Goal: Obtain resource: Obtain resource

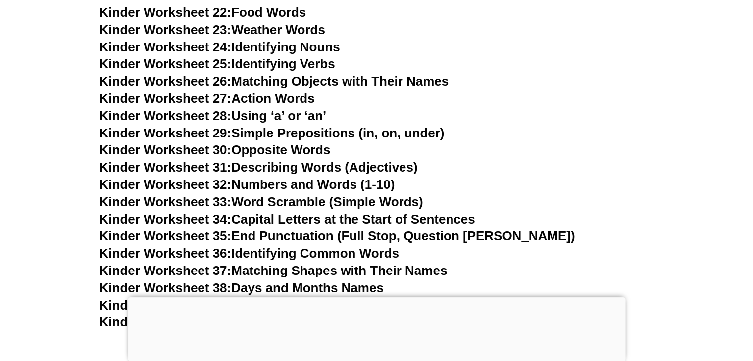
scroll to position [803, 0]
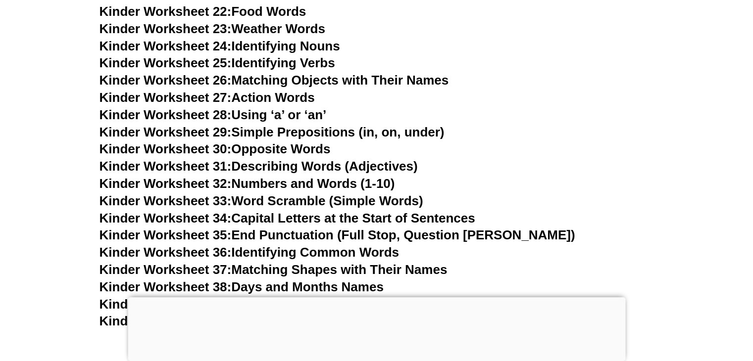
click at [379, 298] on div at bounding box center [377, 298] width 498 height 0
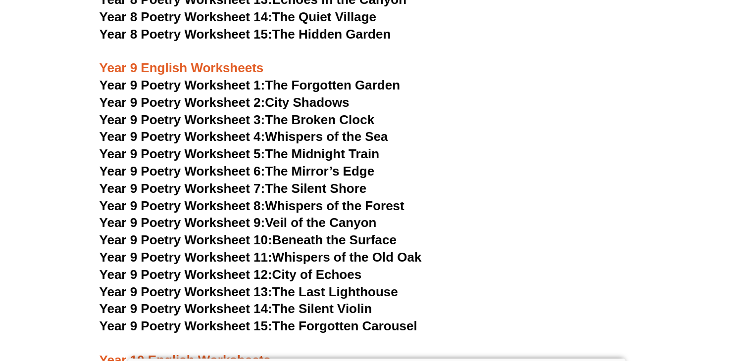
scroll to position [6875, 0]
click at [186, 78] on span "Year 9 Poetry Worksheet 1:" at bounding box center [183, 85] width 166 height 15
click at [235, 96] on span "Year 9 Poetry Worksheet 2:" at bounding box center [183, 103] width 166 height 15
click at [214, 113] on span "Year 9 Poetry Worksheet 3:" at bounding box center [183, 120] width 166 height 15
click at [207, 130] on span "Year 9 Poetry Worksheet 4:" at bounding box center [183, 137] width 166 height 15
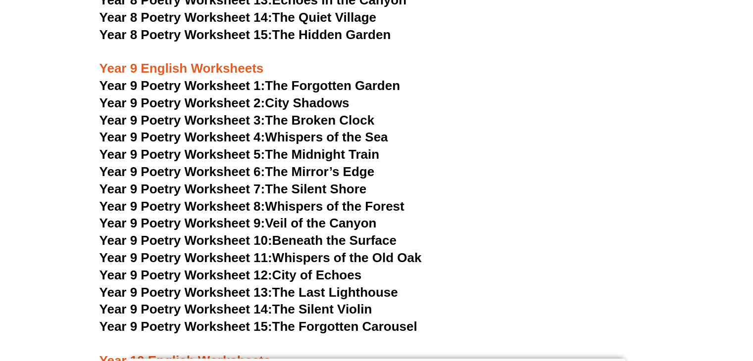
click at [201, 147] on span "Year 9 Poetry Worksheet 5:" at bounding box center [183, 154] width 166 height 15
click at [211, 164] on span "Year 9 Poetry Worksheet 6:" at bounding box center [183, 171] width 166 height 15
click at [200, 182] on span "Year 9 Poetry Worksheet 7:" at bounding box center [183, 189] width 166 height 15
click at [231, 199] on span "Year 9 Poetry Worksheet 8:" at bounding box center [183, 206] width 166 height 15
click at [229, 216] on span "Year 9 Poetry Worksheet 9:" at bounding box center [183, 223] width 166 height 15
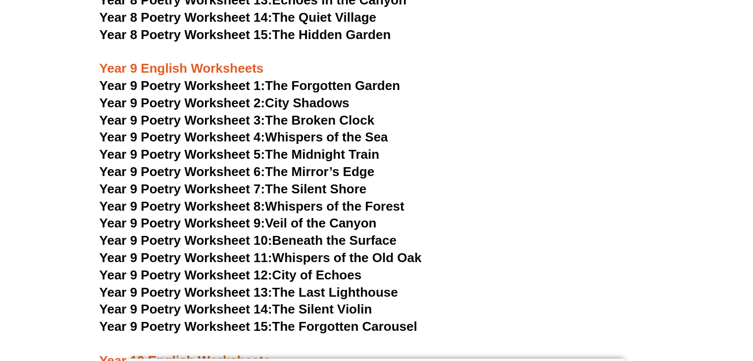
click at [231, 233] on span "Year 9 Poetry Worksheet 10:" at bounding box center [186, 240] width 173 height 15
click at [199, 251] on span "Year 9 Poetry Worksheet 11:" at bounding box center [186, 258] width 173 height 15
click at [222, 268] on span "Year 9 Poetry Worksheet 12:" at bounding box center [186, 275] width 173 height 15
click at [227, 285] on span "Year 9 Poetry Worksheet 13:" at bounding box center [186, 292] width 173 height 15
click at [205, 302] on span "Year 9 Poetry Worksheet 14:" at bounding box center [186, 309] width 173 height 15
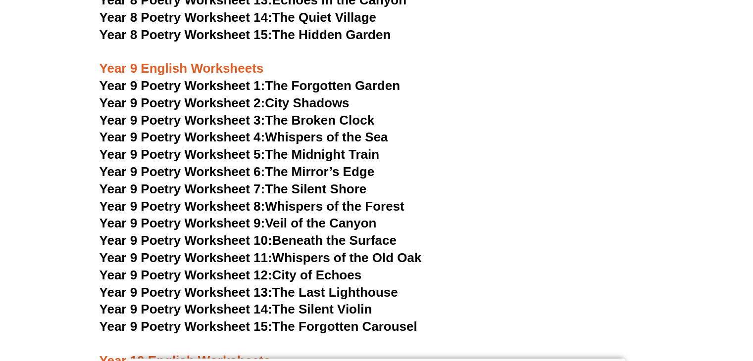
click at [203, 319] on span "Year 9 Poetry Worksheet 15:" at bounding box center [186, 326] width 173 height 15
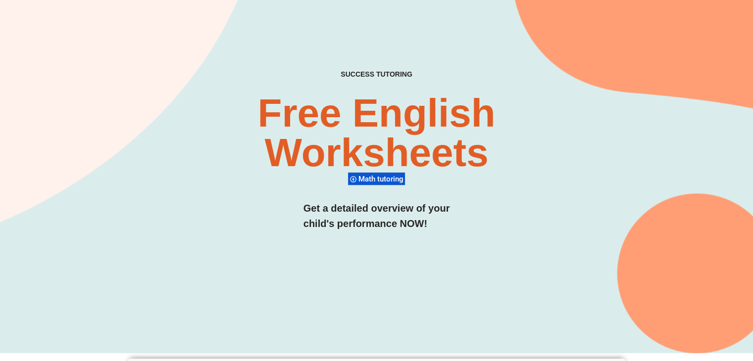
scroll to position [30, 0]
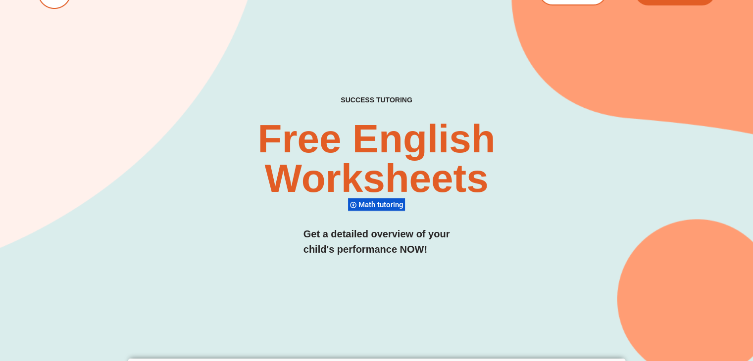
click at [377, 206] on span "Math tutoring" at bounding box center [382, 205] width 48 height 9
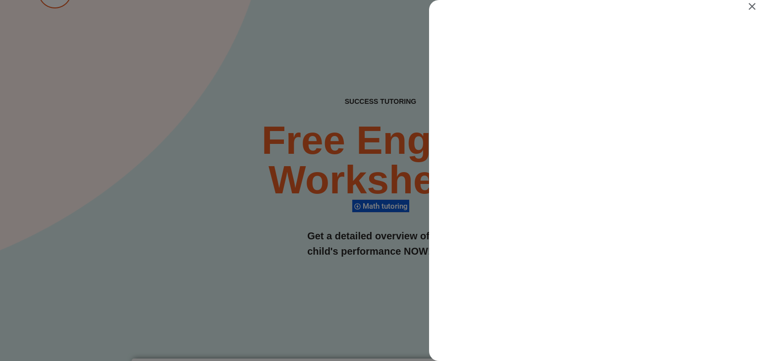
scroll to position [0, 0]
